Goal: Information Seeking & Learning: Learn about a topic

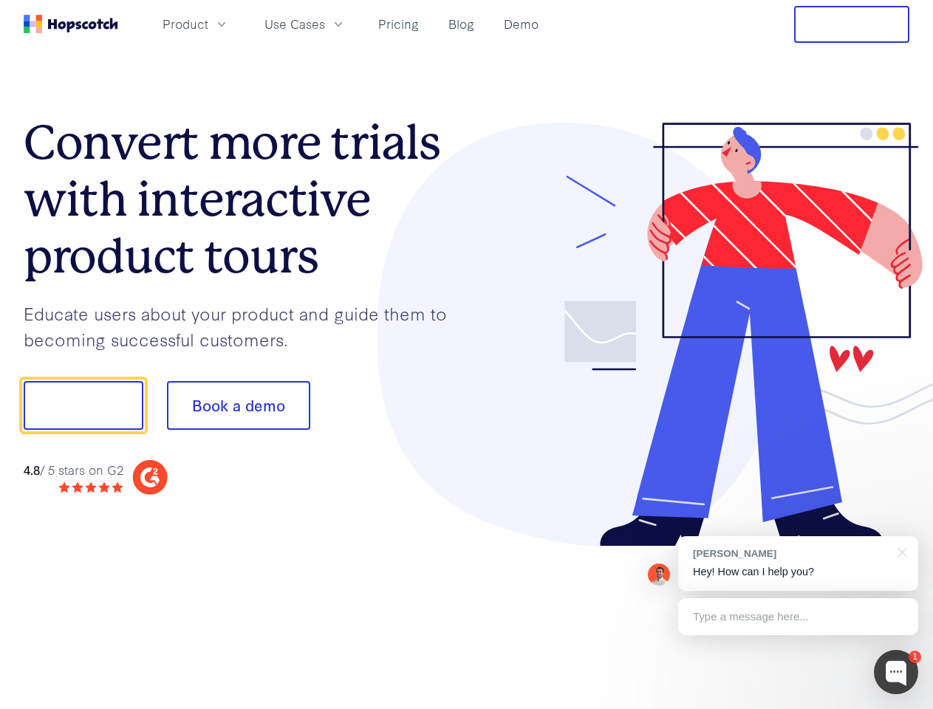
click at [467, 355] on div at bounding box center [688, 335] width 443 height 425
click at [208, 24] on span "Product" at bounding box center [186, 24] width 46 height 18
click at [325, 24] on span "Use Cases" at bounding box center [295, 24] width 61 height 18
click at [852, 24] on button "Free Trial" at bounding box center [851, 24] width 115 height 37
click at [83, 406] on button "Show me!" at bounding box center [84, 405] width 120 height 49
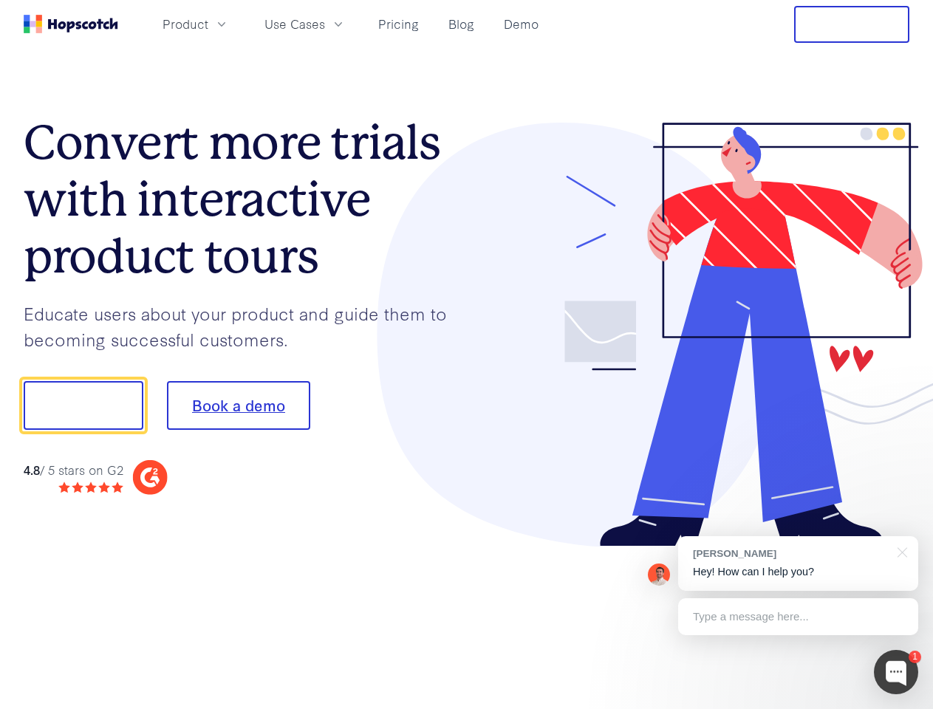
click at [238, 406] on button "Book a demo" at bounding box center [238, 405] width 143 height 49
click at [896, 672] on div at bounding box center [896, 672] width 44 height 44
click at [798, 564] on div "[PERSON_NAME] Hey! How can I help you?" at bounding box center [798, 563] width 240 height 55
click at [900, 551] on div at bounding box center [779, 403] width 277 height 493
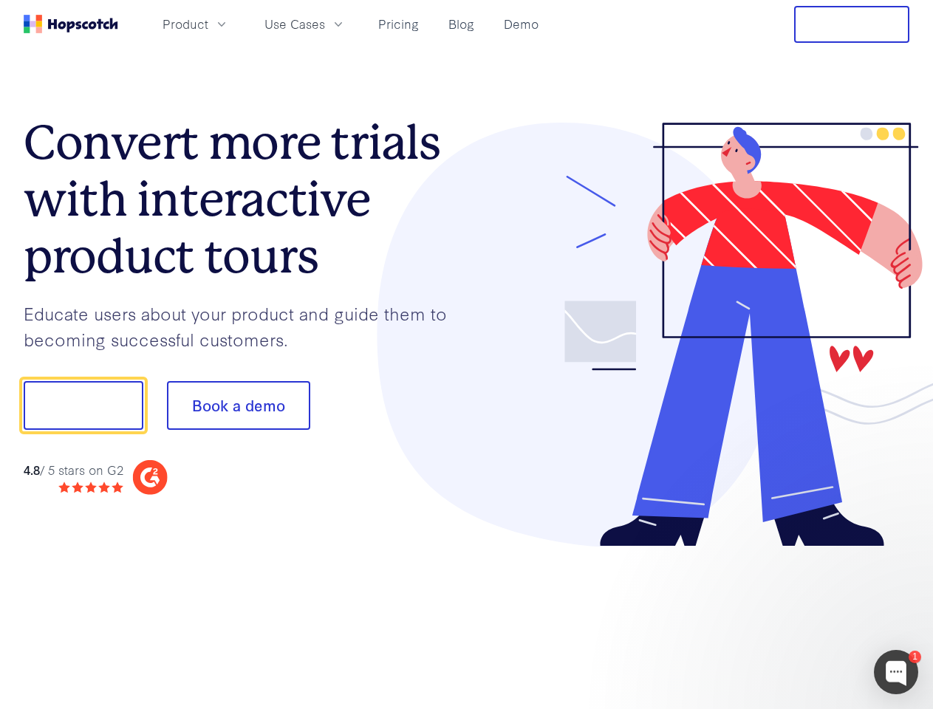
click at [798, 617] on div at bounding box center [779, 502] width 277 height 295
